Goal: Information Seeking & Learning: Learn about a topic

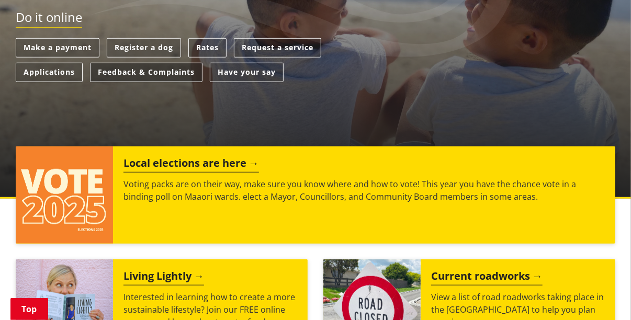
scroll to position [314, 0]
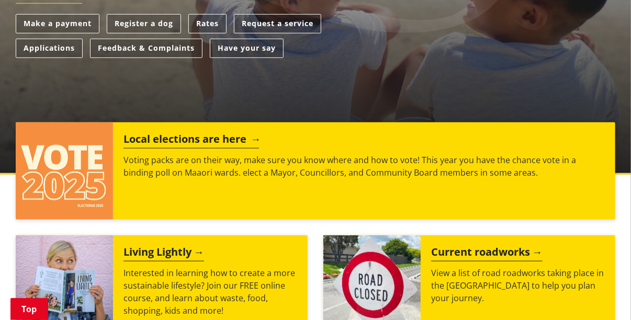
click at [50, 164] on img at bounding box center [64, 170] width 97 height 97
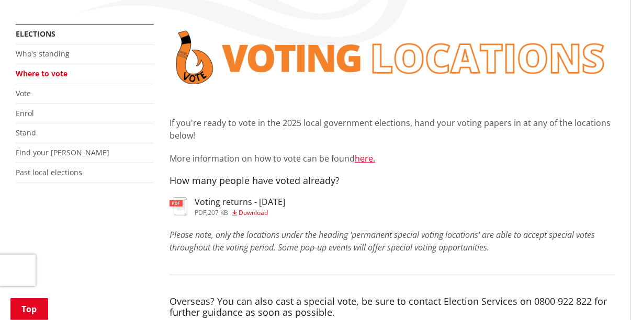
scroll to position [209, 0]
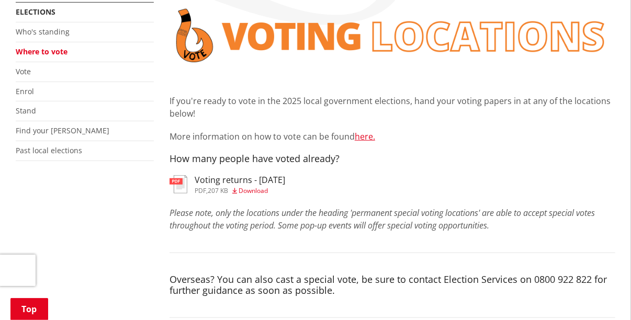
click at [207, 180] on h3 "Voting returns - 9/10/2025" at bounding box center [240, 180] width 90 height 10
click at [59, 31] on link "Who's standing" at bounding box center [43, 32] width 54 height 10
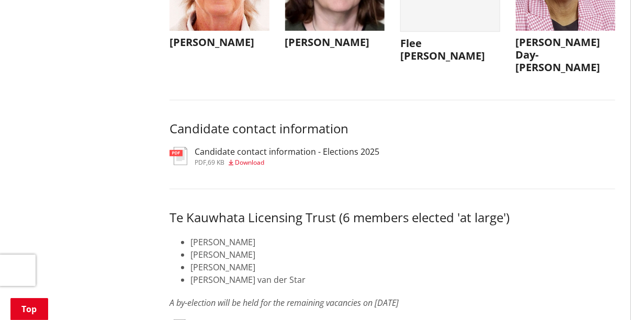
scroll to position [5022, 0]
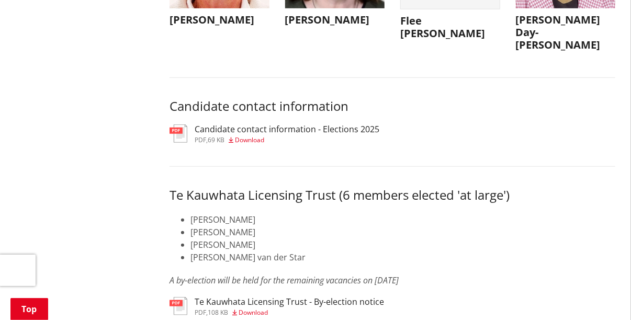
click at [180, 143] on img at bounding box center [178, 133] width 18 height 18
